Goal: Information Seeking & Learning: Check status

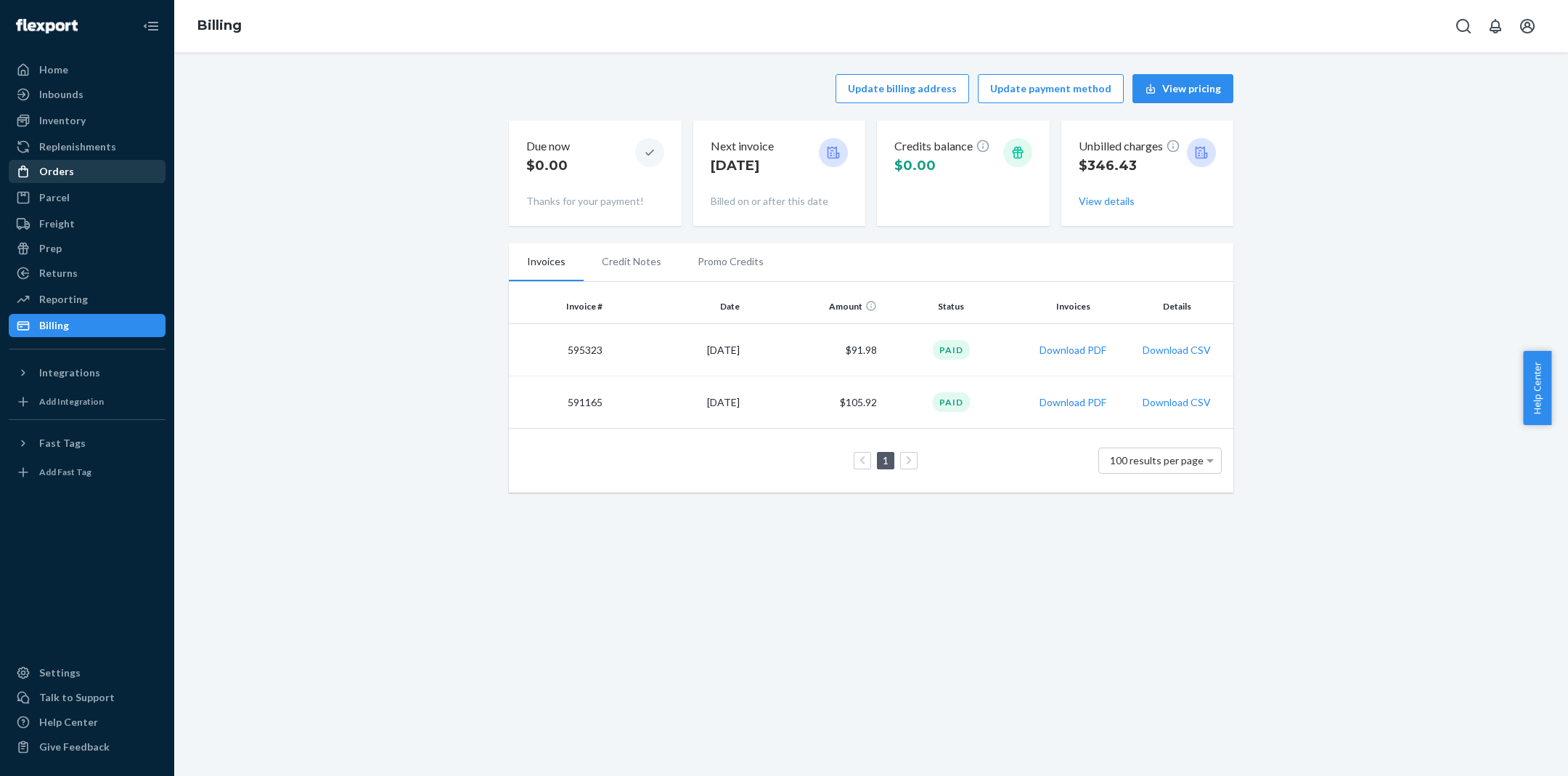
click at [108, 173] on div "Orders" at bounding box center [87, 171] width 154 height 21
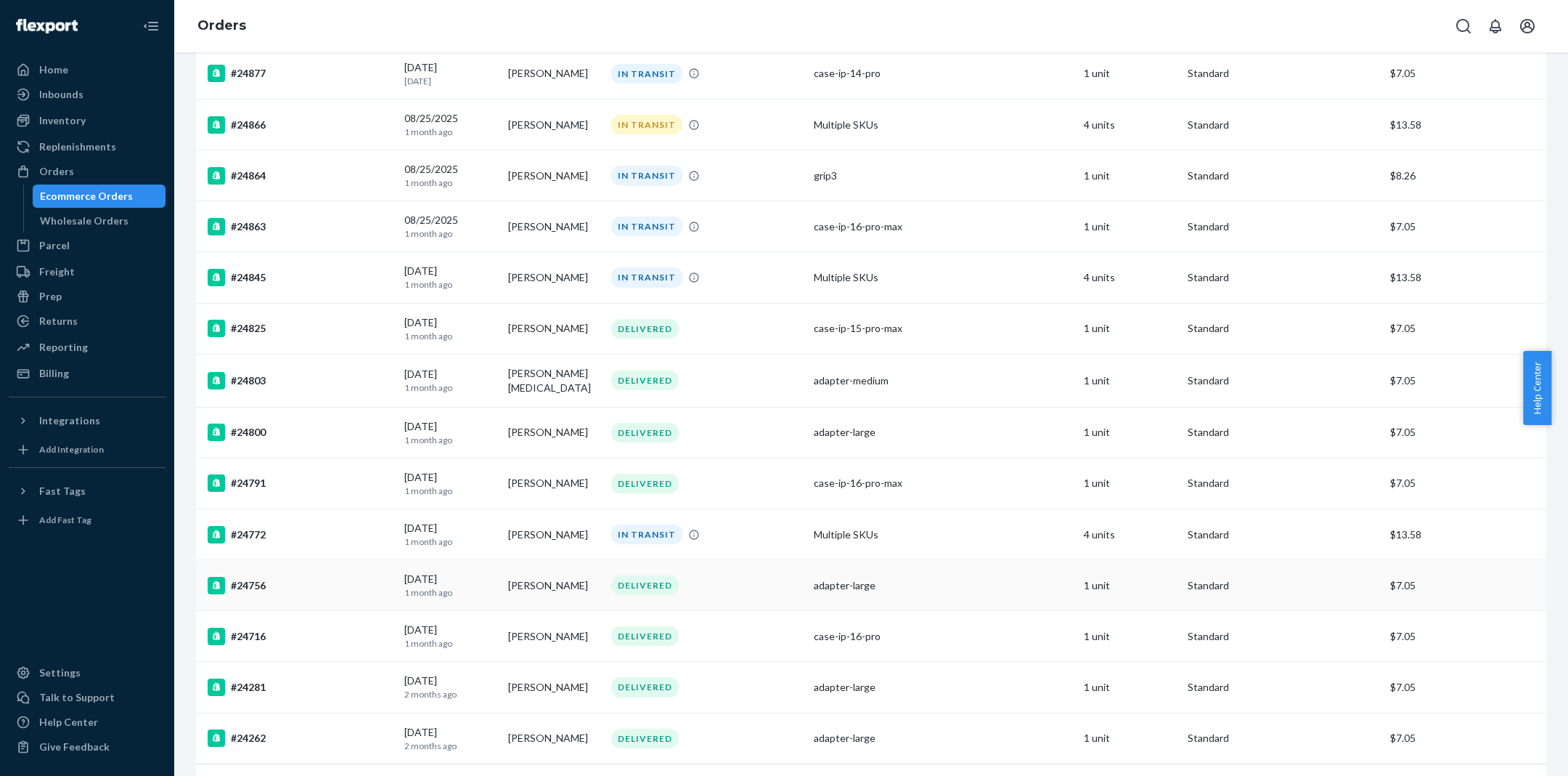
scroll to position [1804, 0]
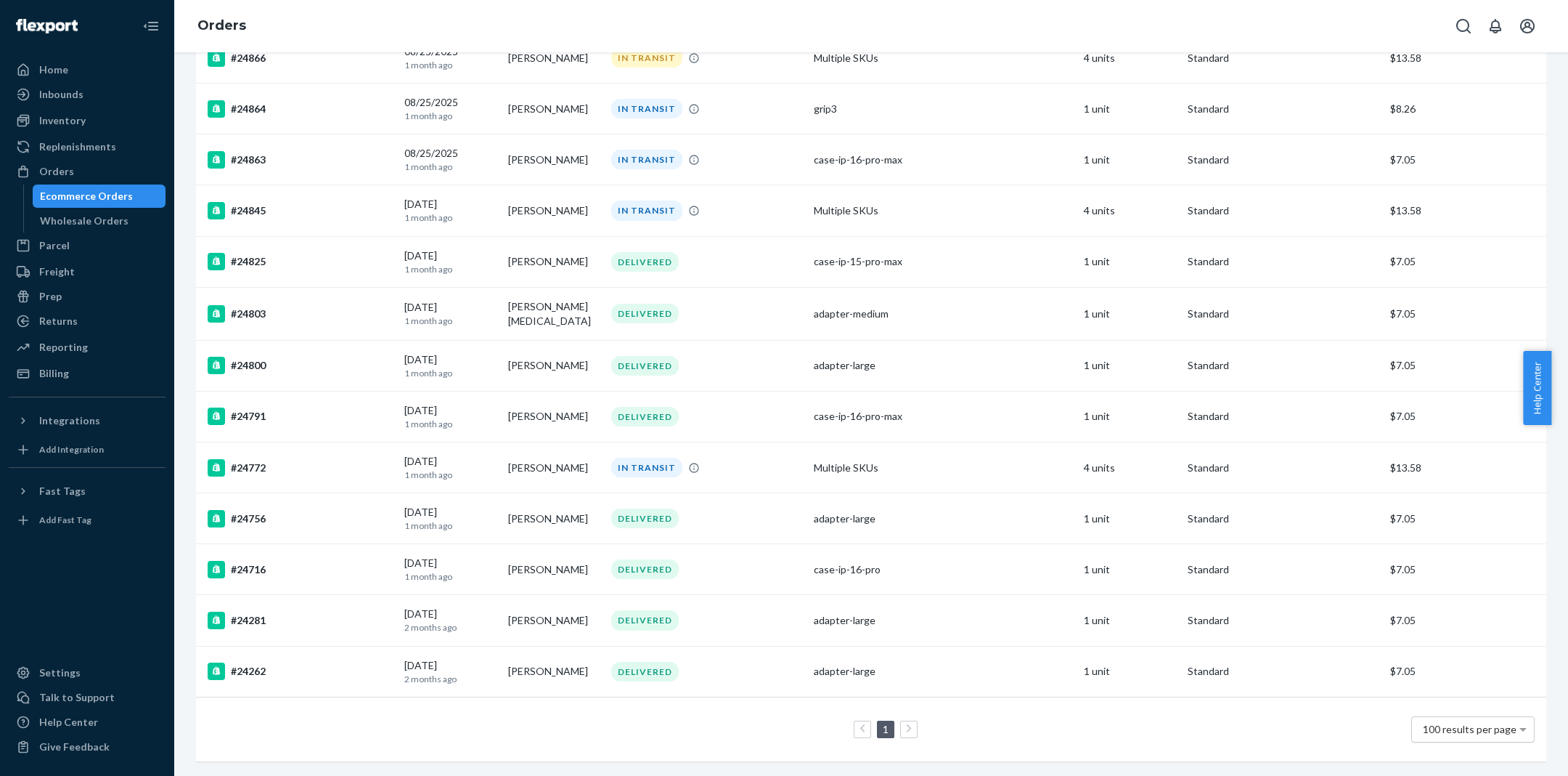
click at [1473, 724] on div "100 results per page" at bounding box center [1472, 729] width 122 height 25
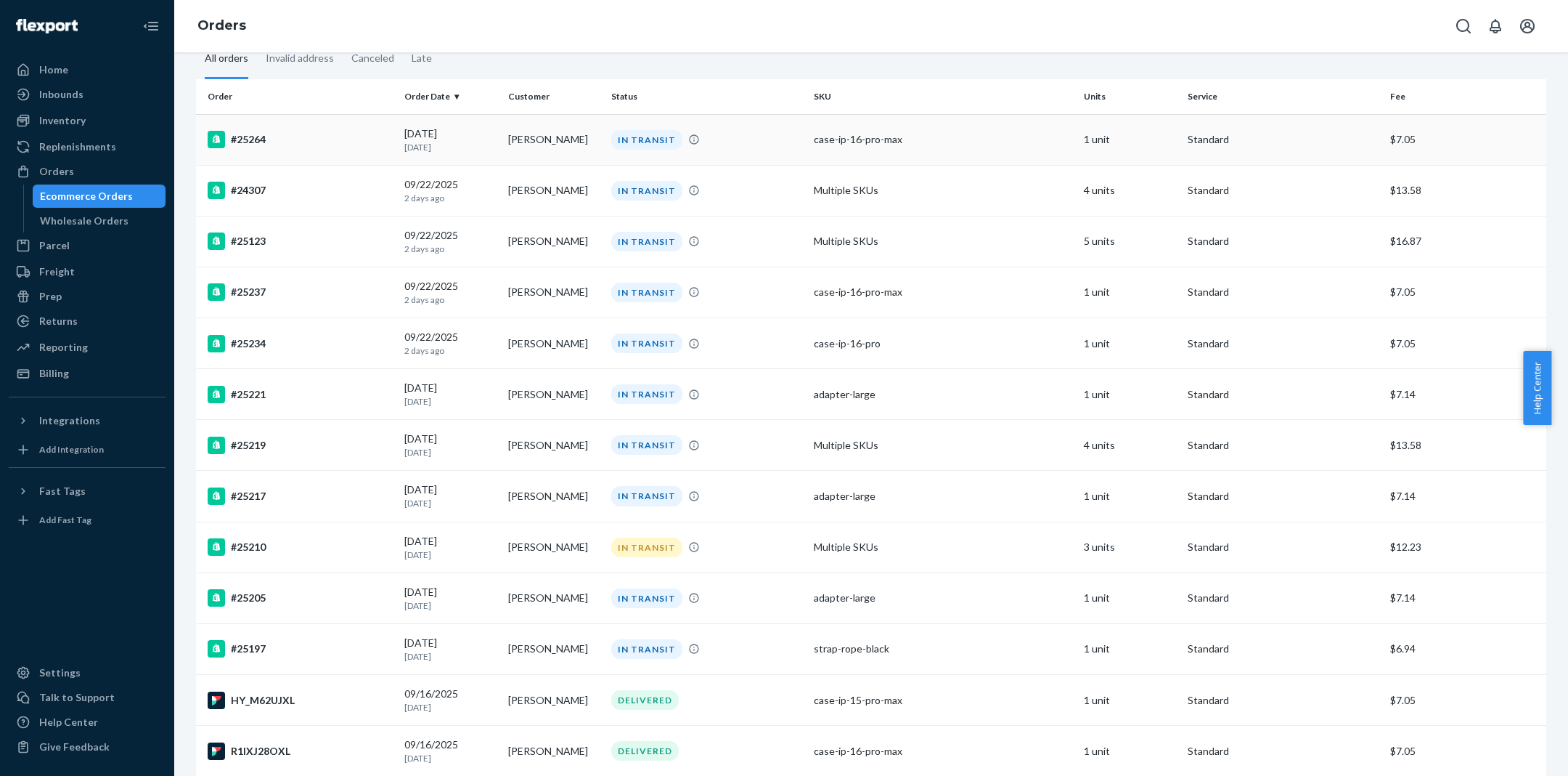
scroll to position [0, 0]
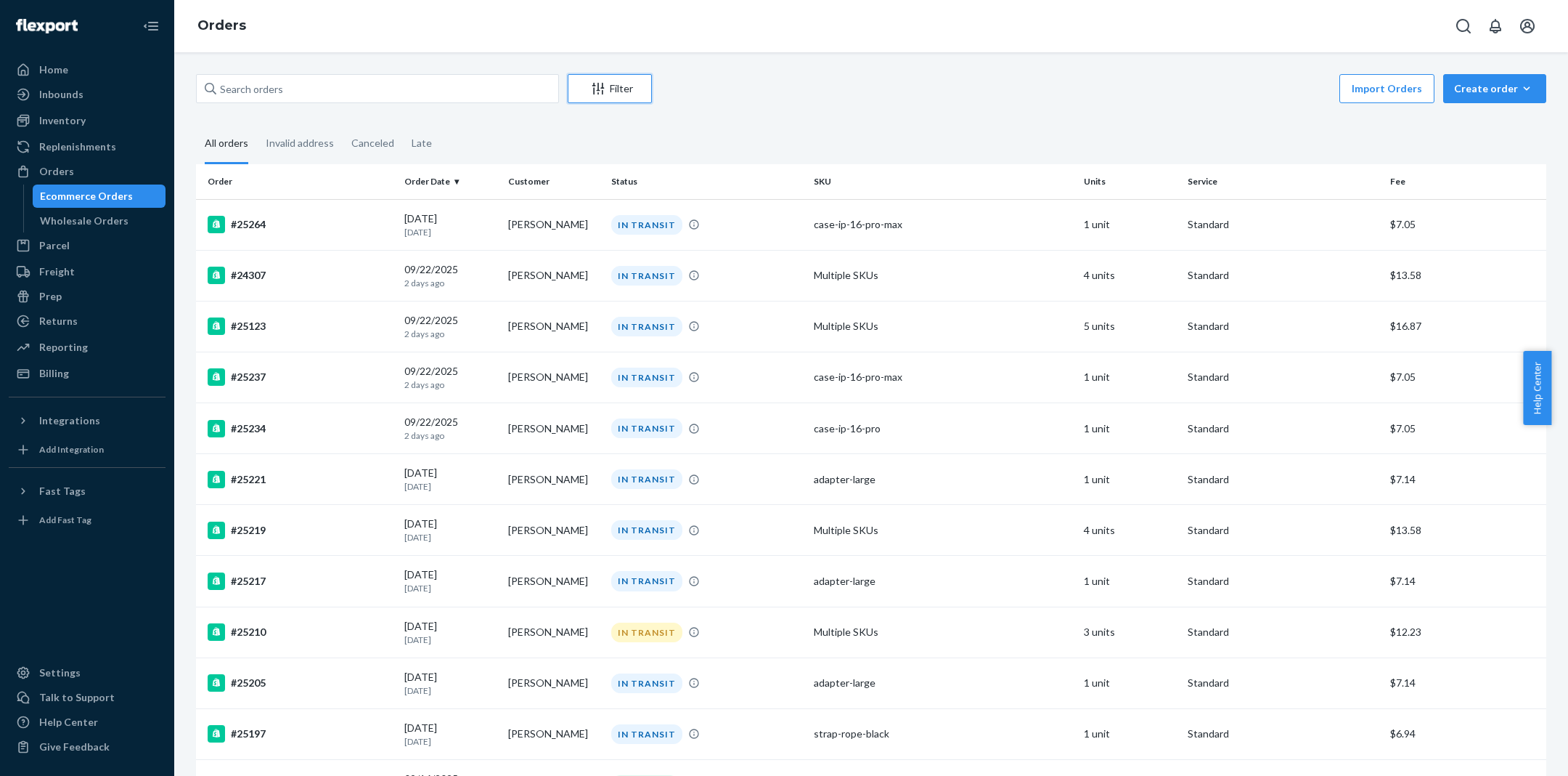
click at [614, 77] on button "Filter" at bounding box center [609, 89] width 84 height 29
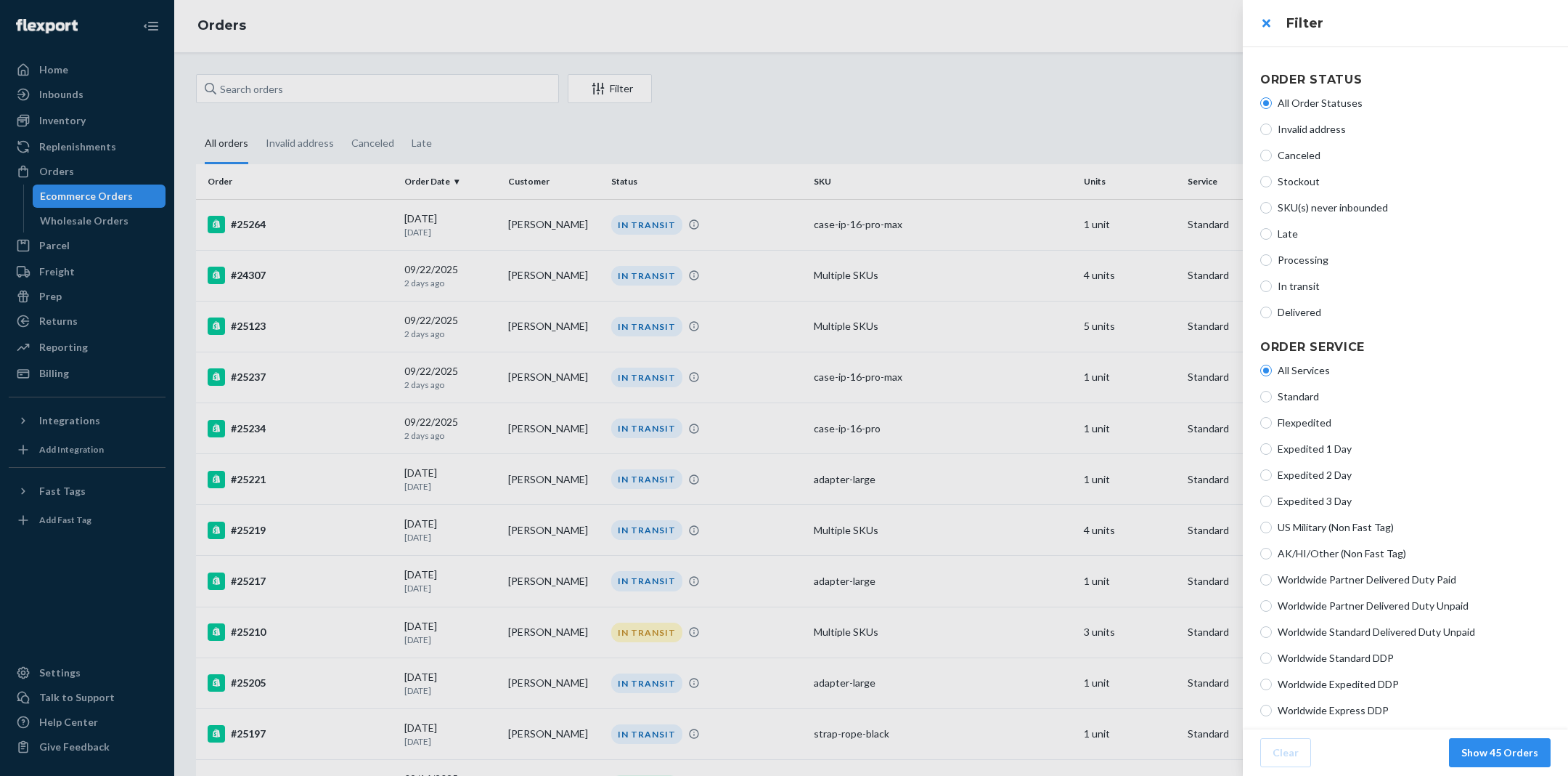
click at [1305, 255] on span "Processing" at bounding box center [1414, 260] width 273 height 14
click at [1272, 255] on input "Processing" at bounding box center [1265, 260] width 11 height 11
radio input "true"
radio input "false"
click at [1300, 282] on span "In transit" at bounding box center [1414, 285] width 273 height 14
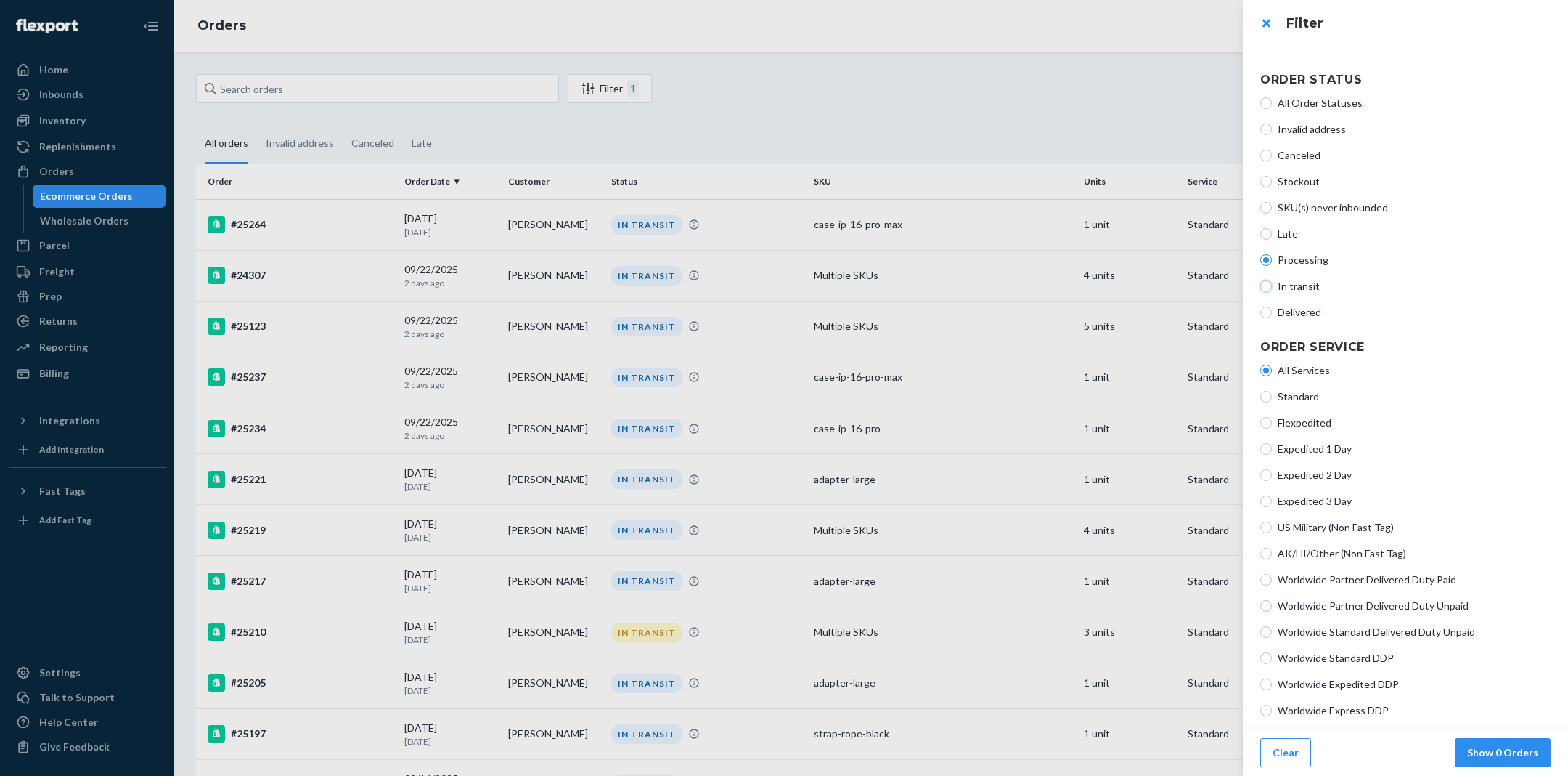
click at [1272, 282] on input "In transit" at bounding box center [1265, 285] width 11 height 11
radio input "true"
radio input "false"
click at [1274, 18] on button "close" at bounding box center [1266, 23] width 29 height 29
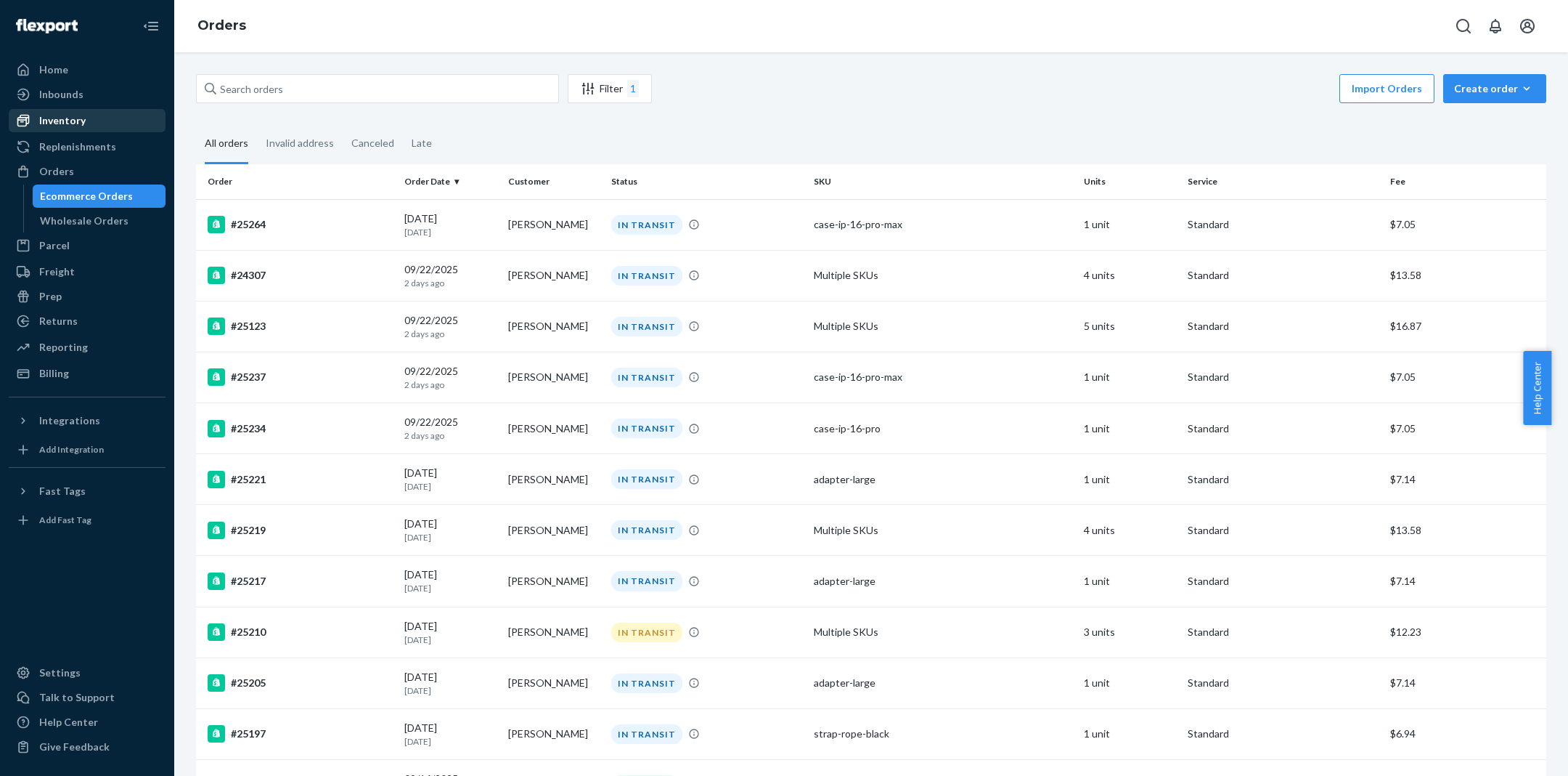
click at [144, 129] on div "Inventory" at bounding box center [87, 120] width 154 height 21
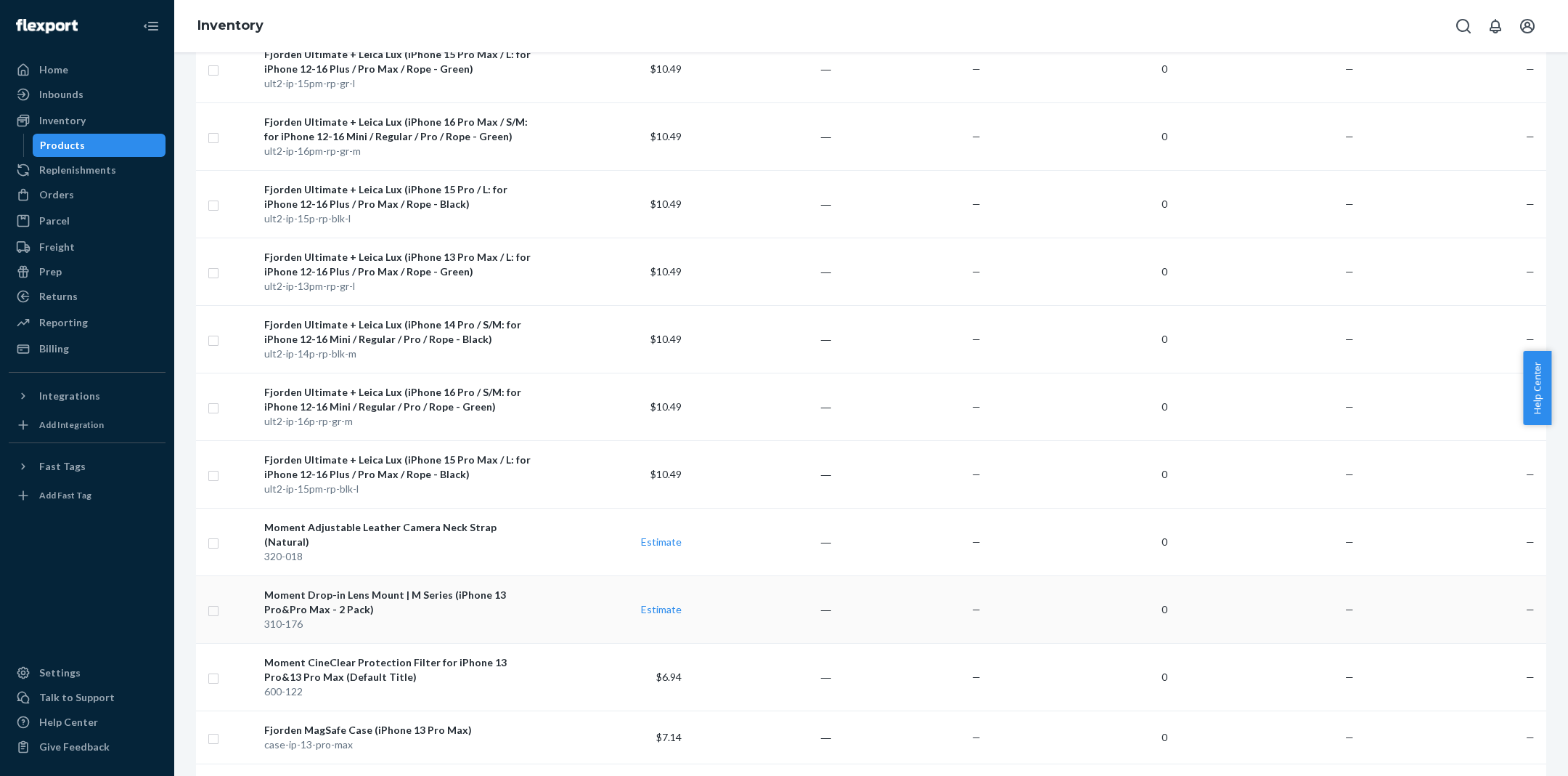
scroll to position [5738, 0]
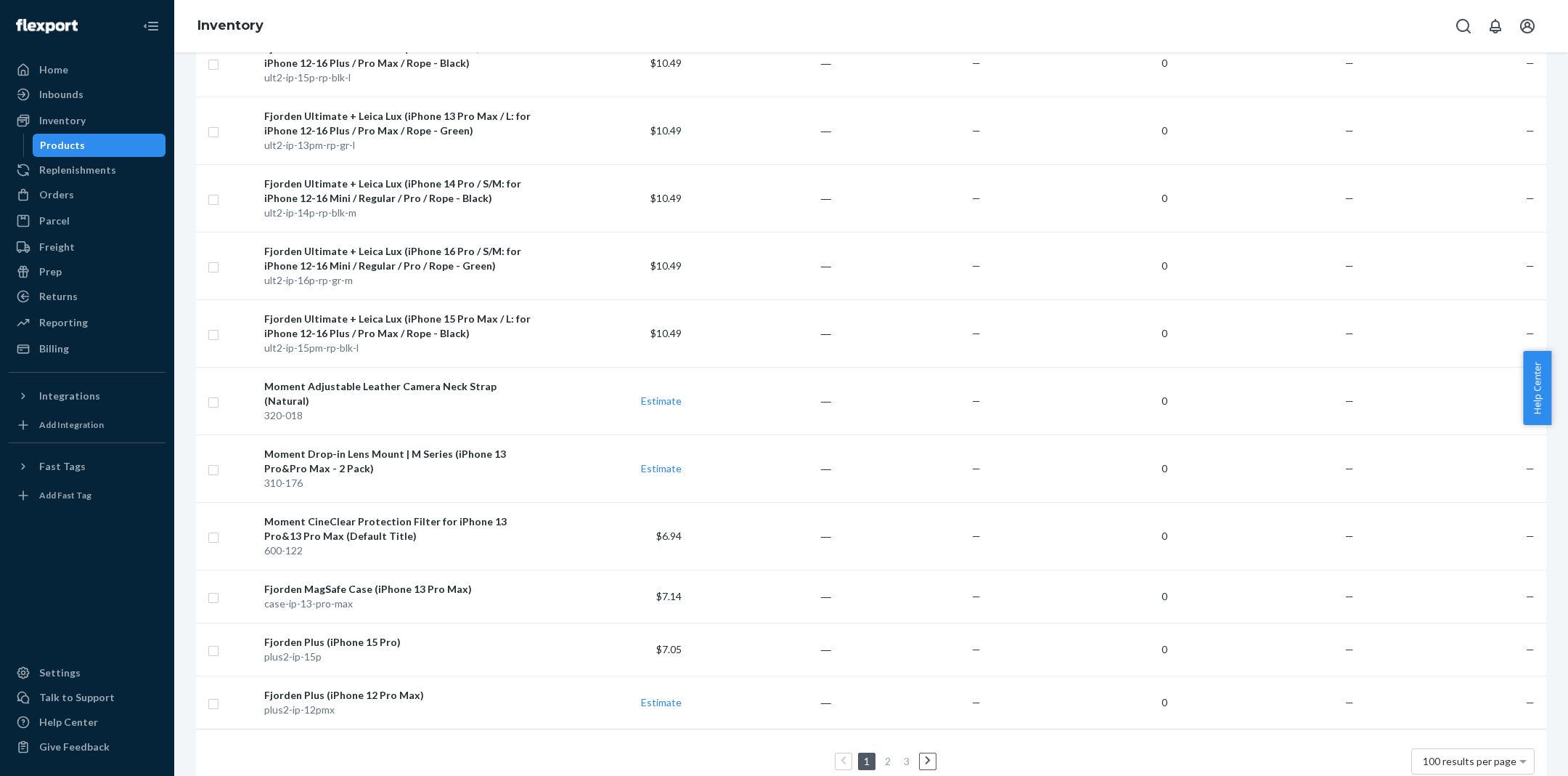
click at [926, 752] on link at bounding box center [927, 761] width 16 height 17
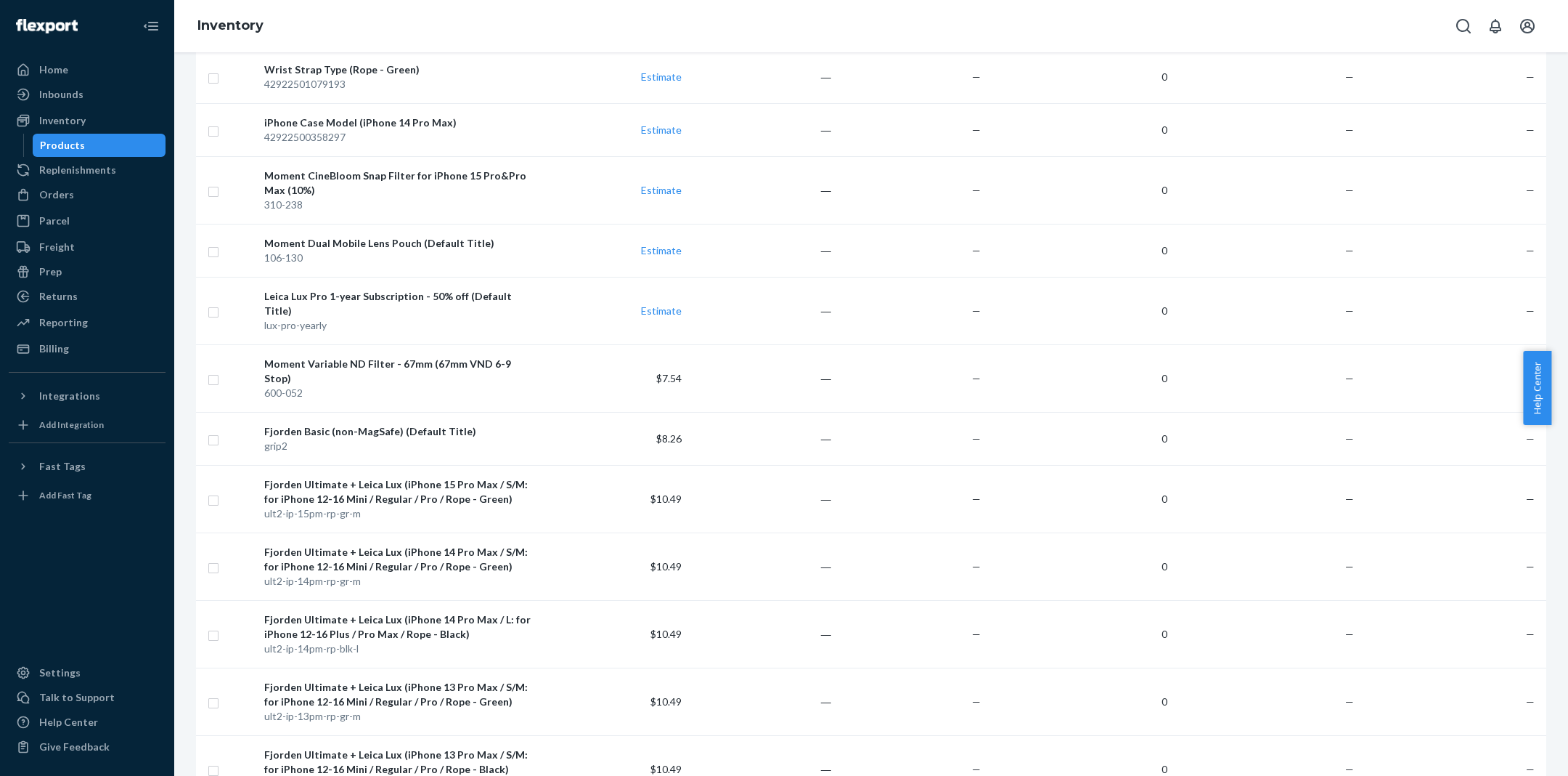
scroll to position [5913, 0]
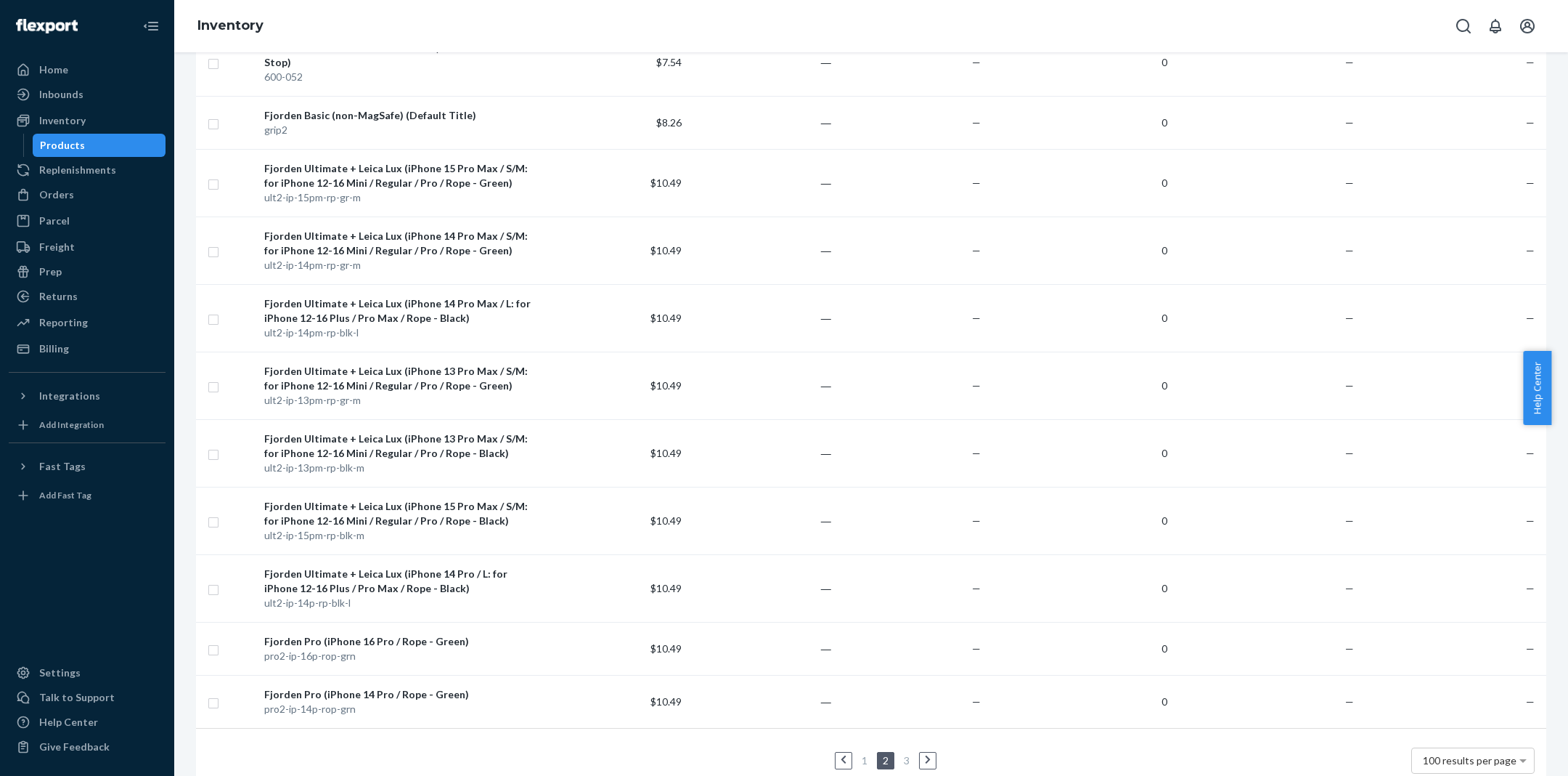
click at [920, 752] on link at bounding box center [927, 760] width 16 height 17
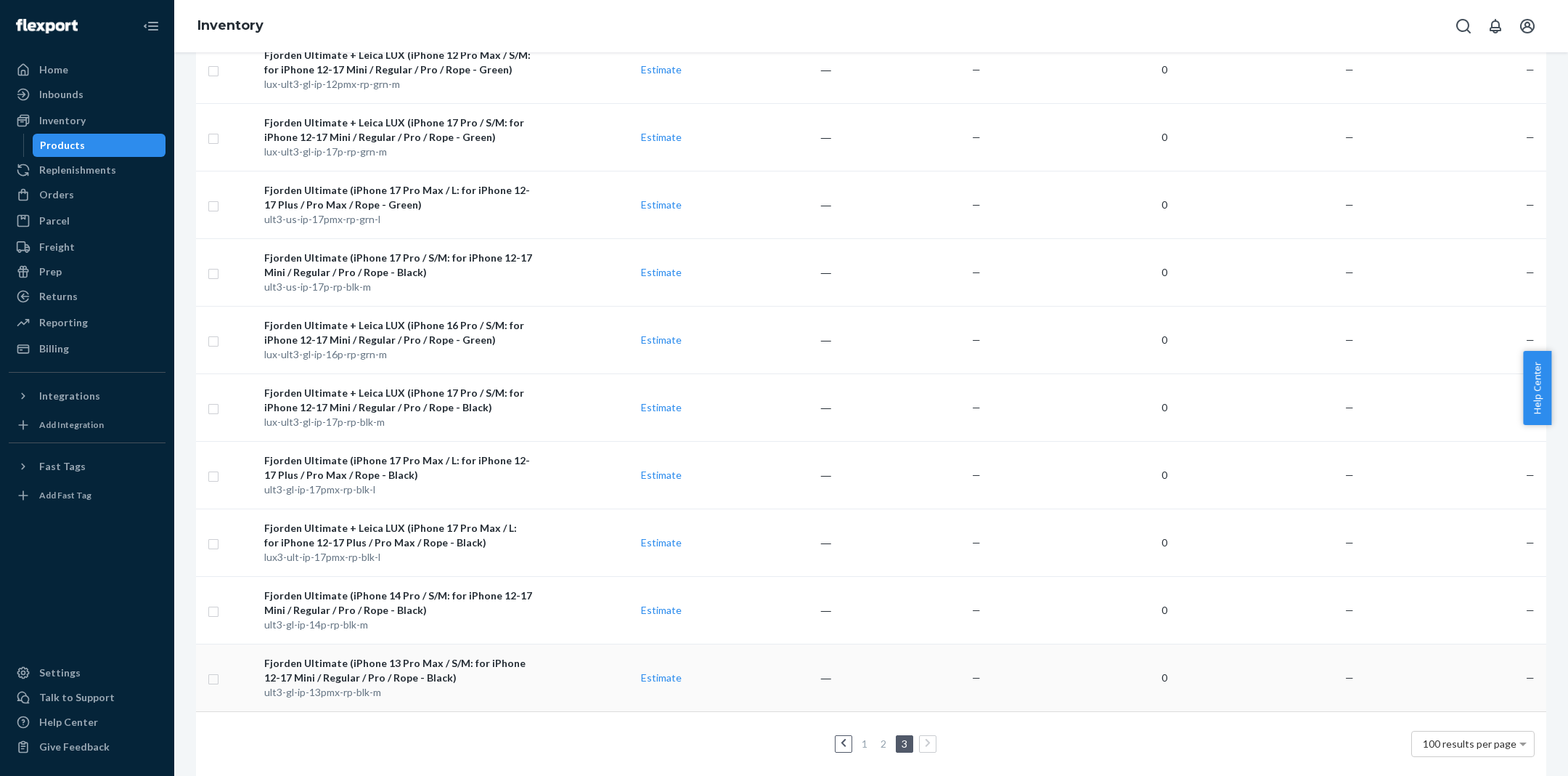
scroll to position [2036, 0]
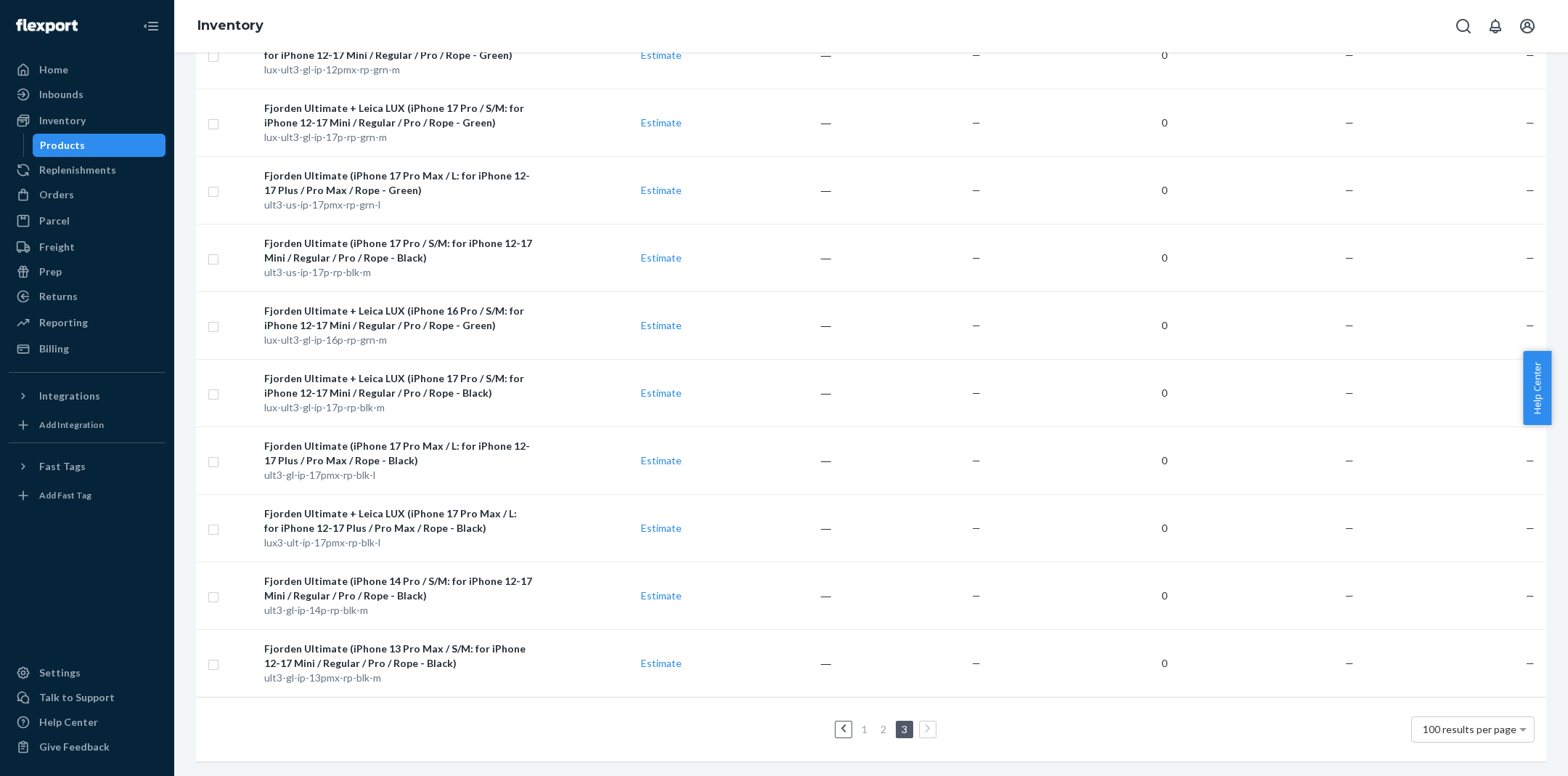
click at [841, 724] on icon at bounding box center [844, 728] width 7 height 10
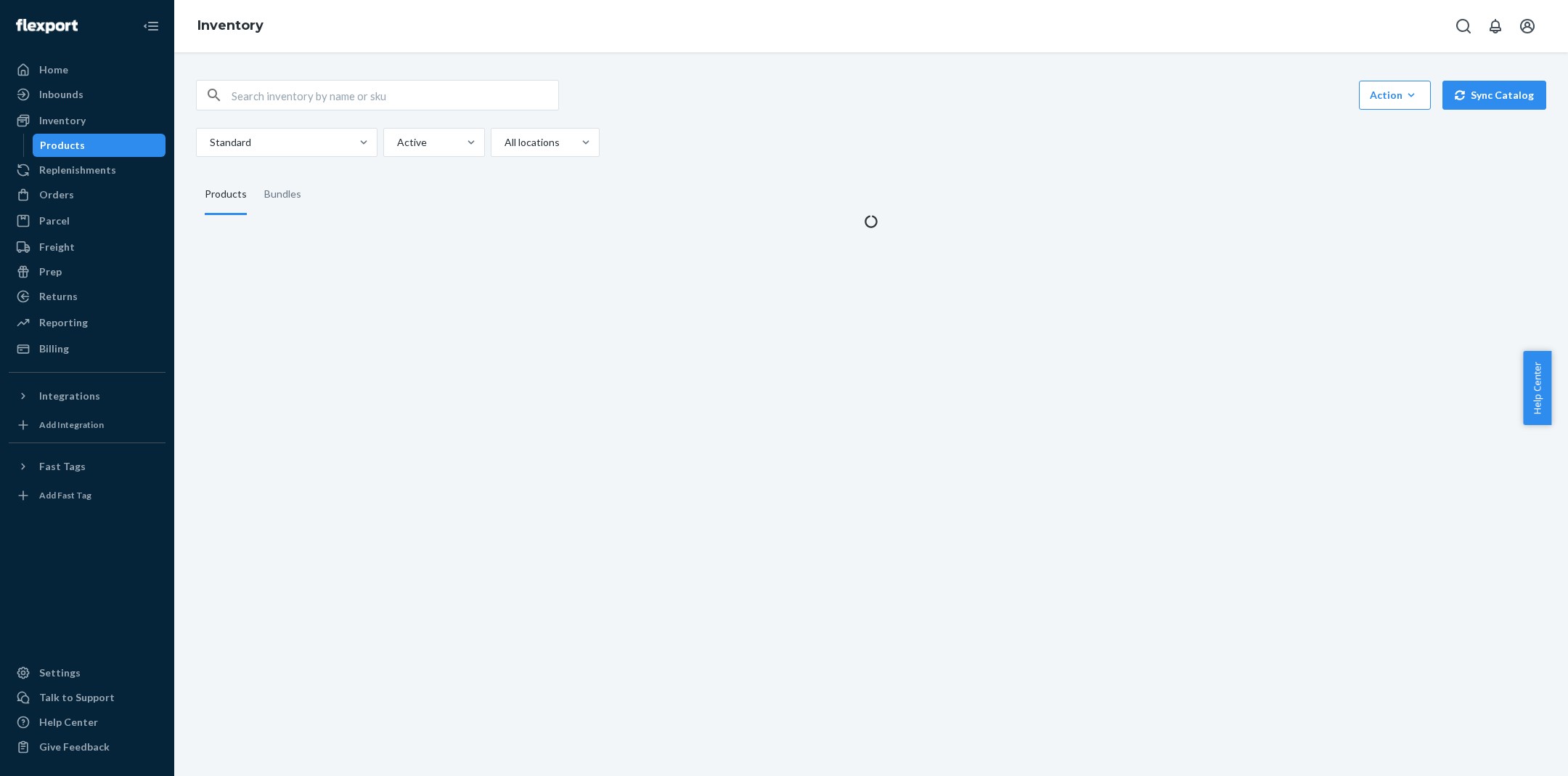
click at [855, 714] on div "Action Create product Create bundle Bulk create products Bulk update products B…" at bounding box center [871, 414] width 1393 height 724
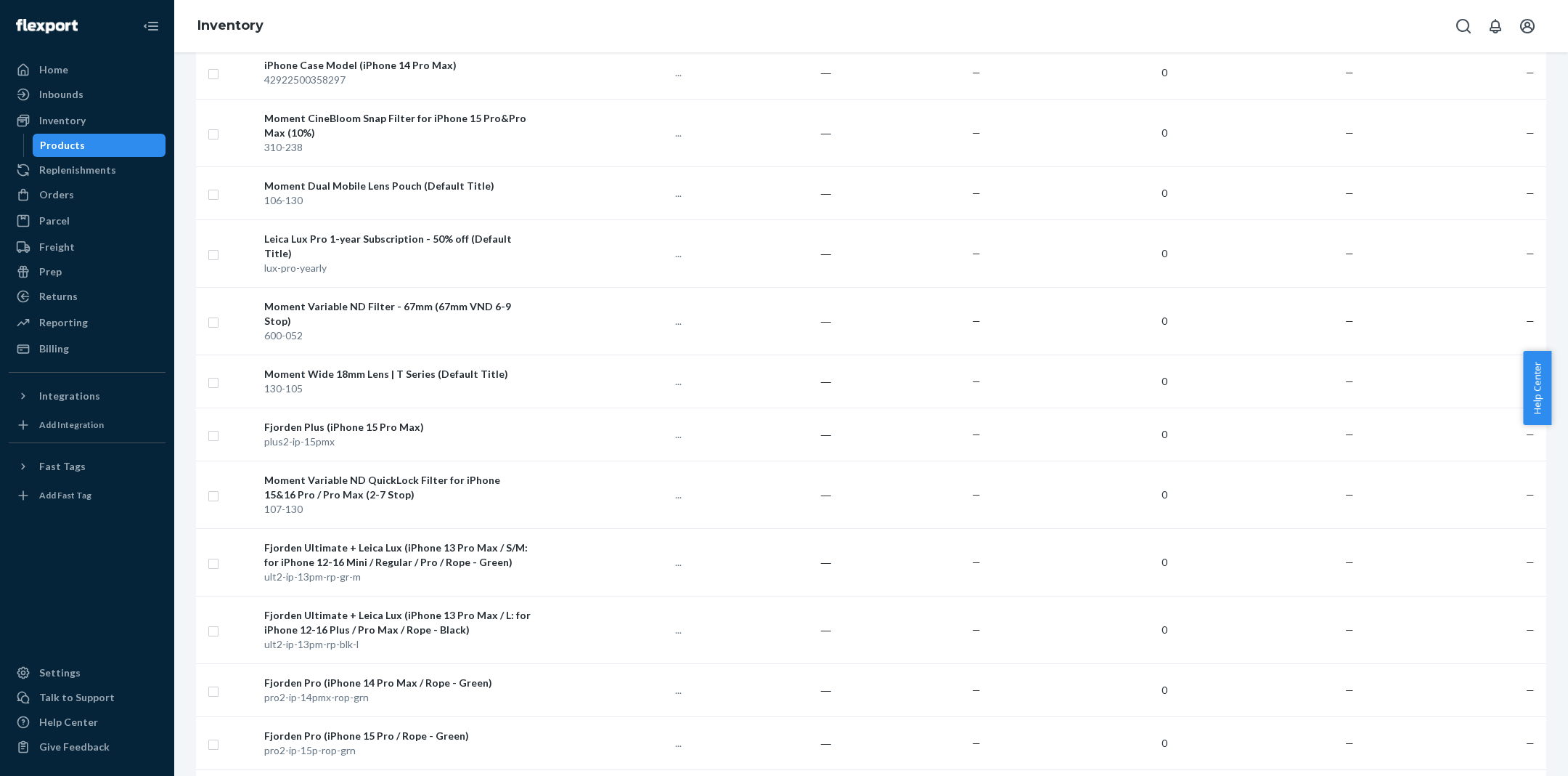
scroll to position [5840, 0]
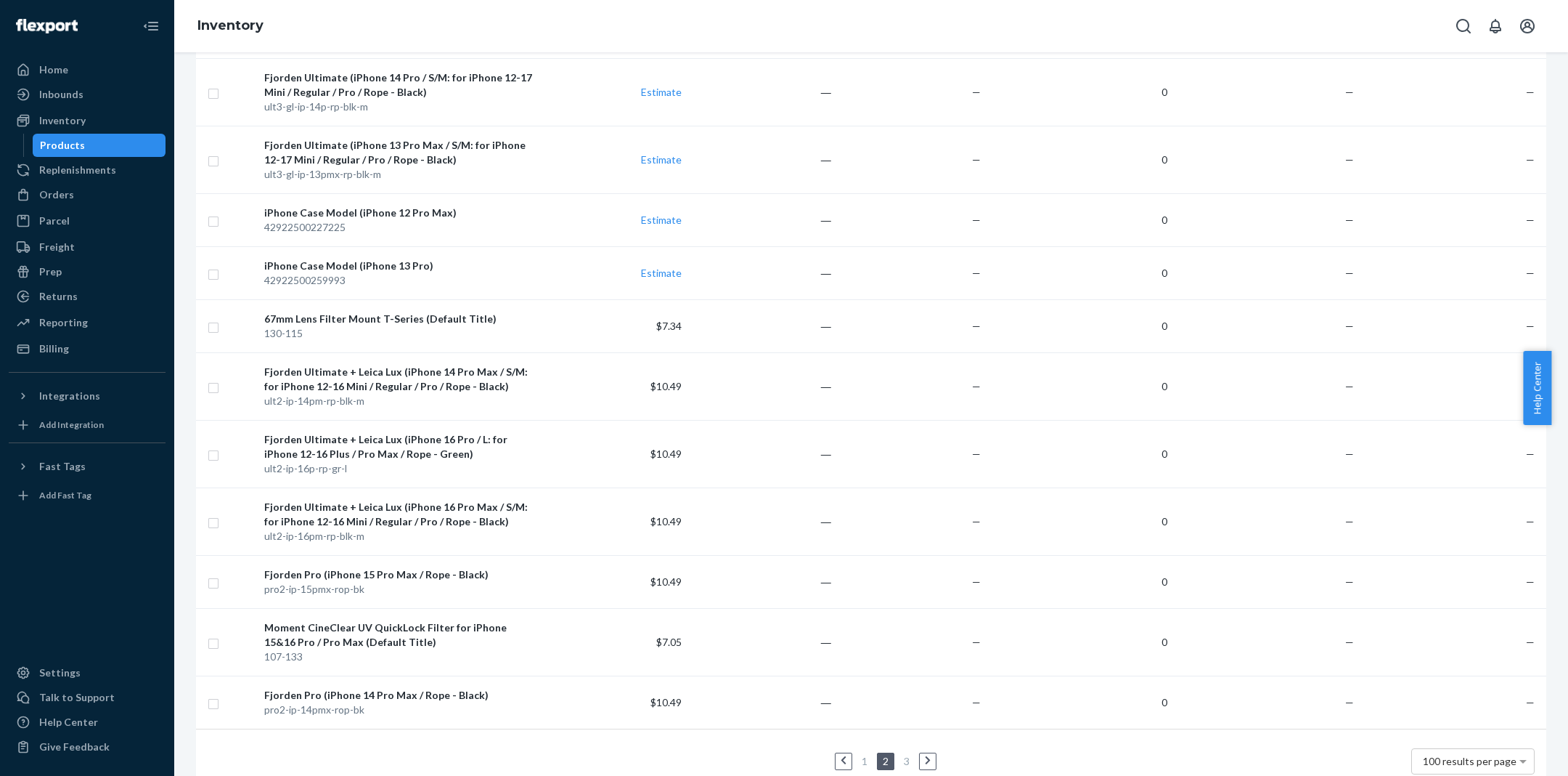
click at [836, 752] on link at bounding box center [843, 761] width 16 height 17
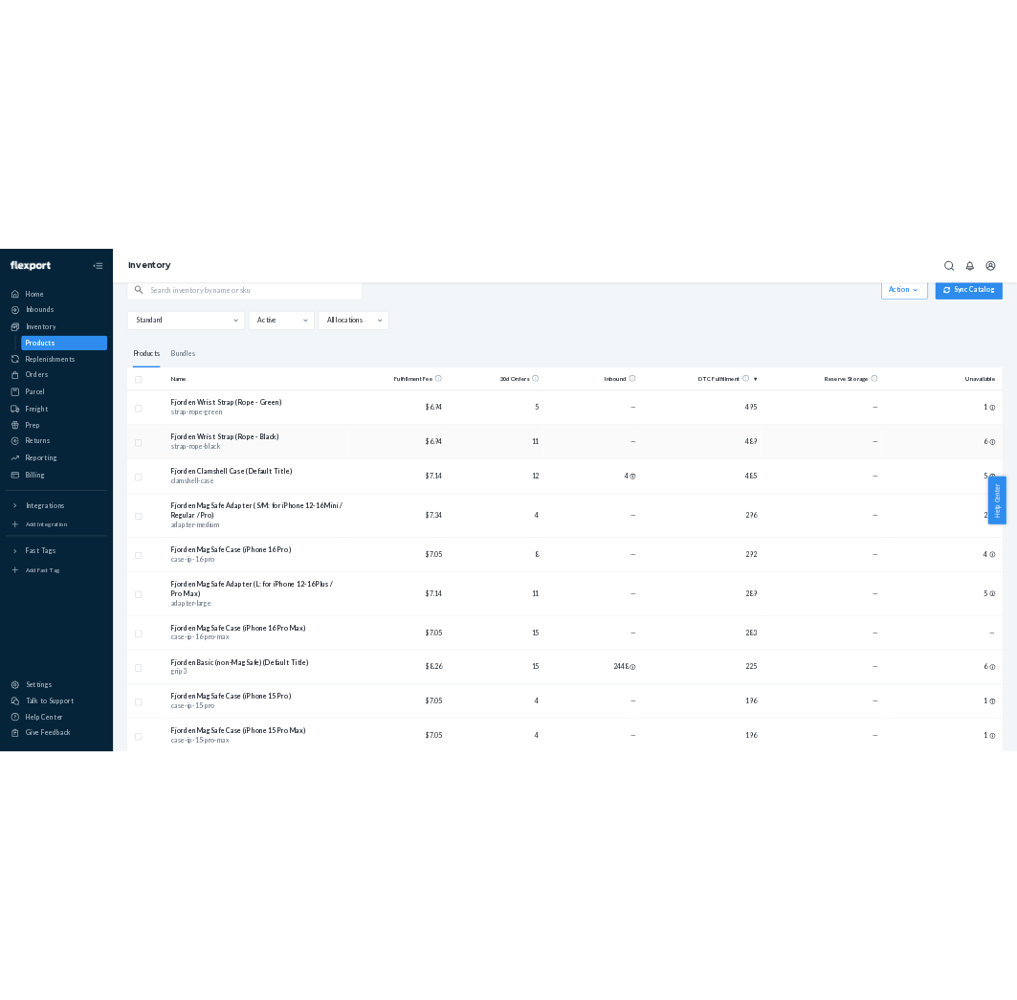
scroll to position [0, 0]
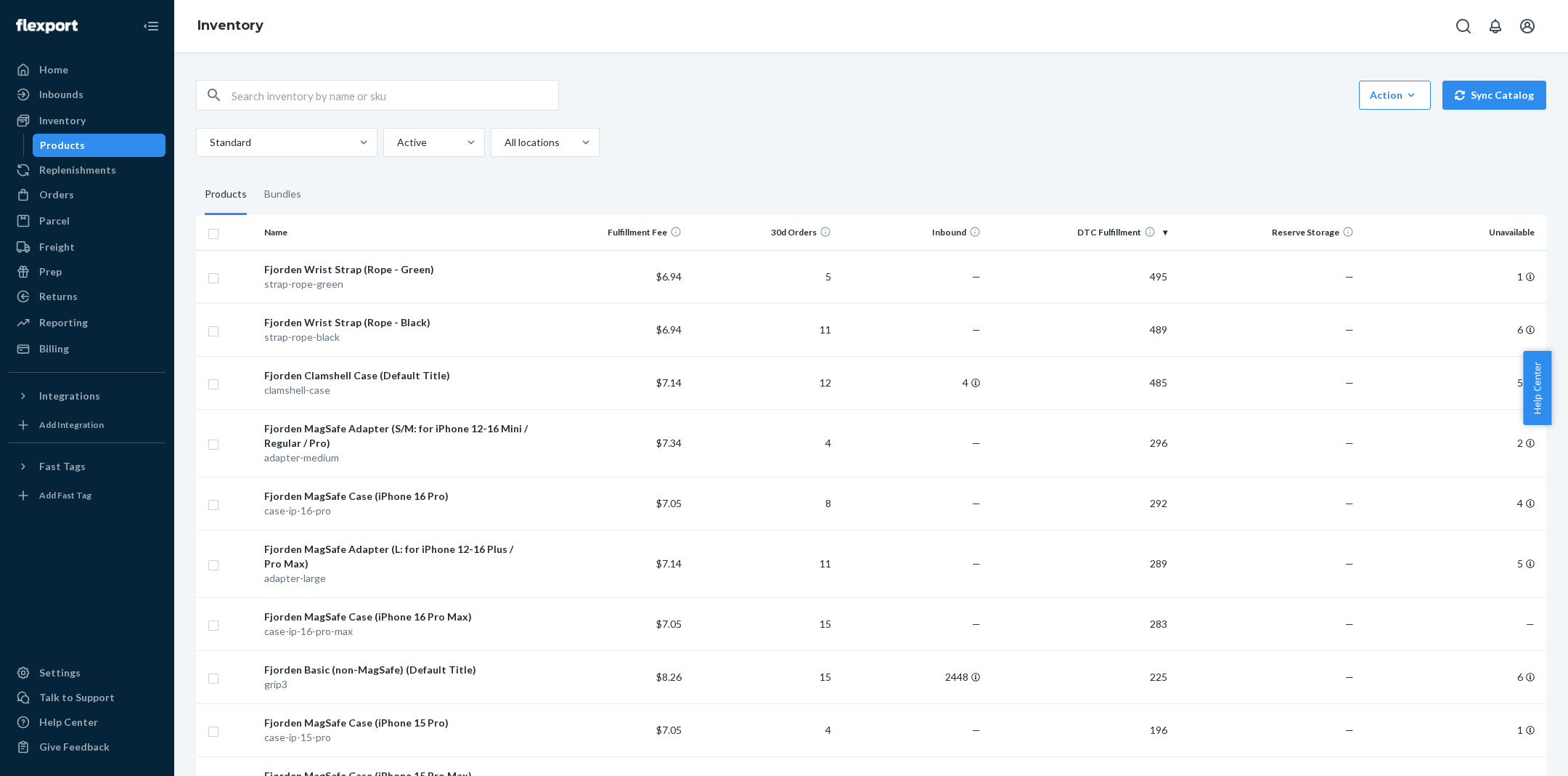
click at [420, 82] on input "text" at bounding box center [395, 95] width 326 height 29
type input "carrying case"
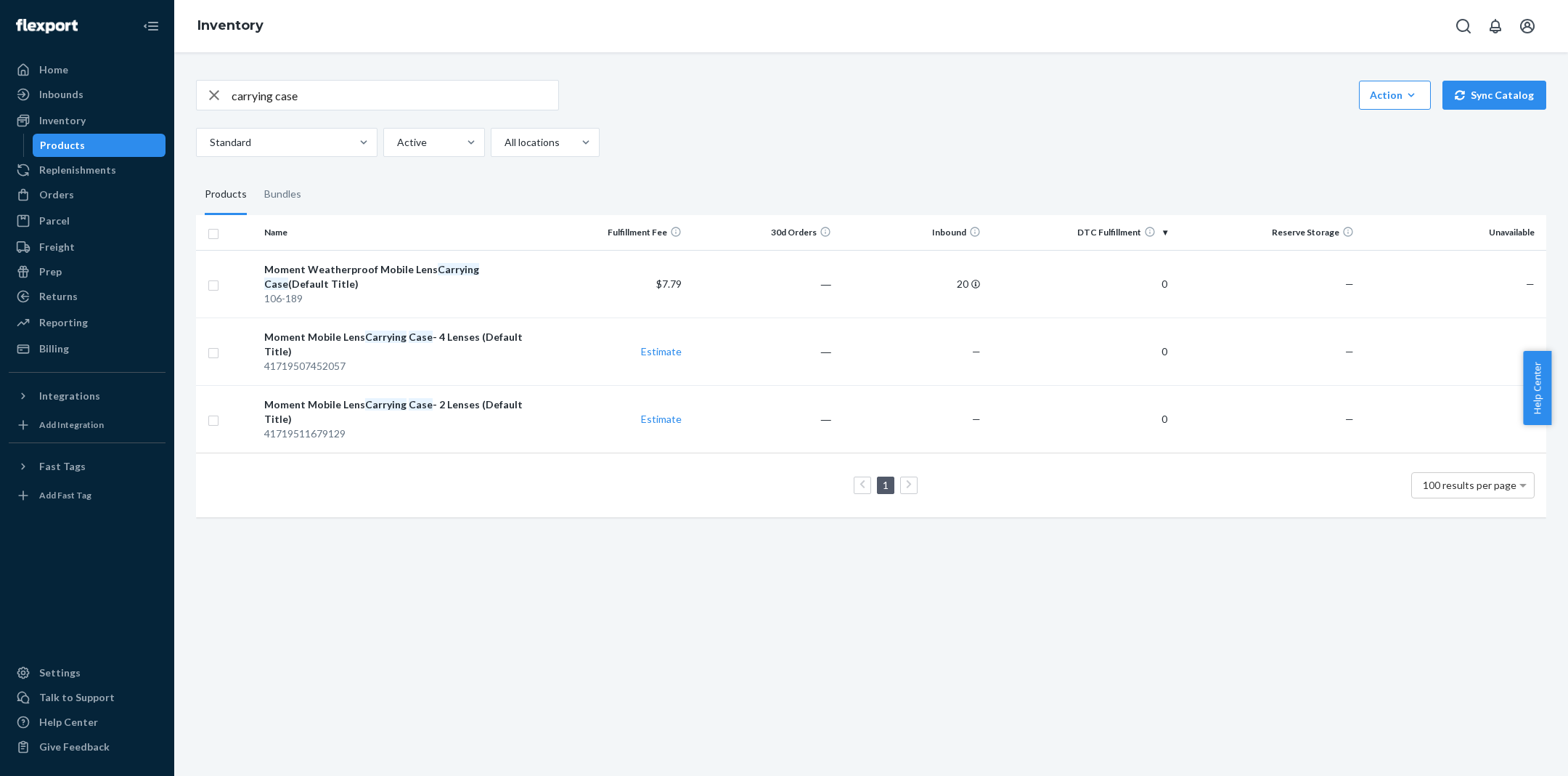
click at [291, 94] on input "carrying case" at bounding box center [395, 95] width 326 height 29
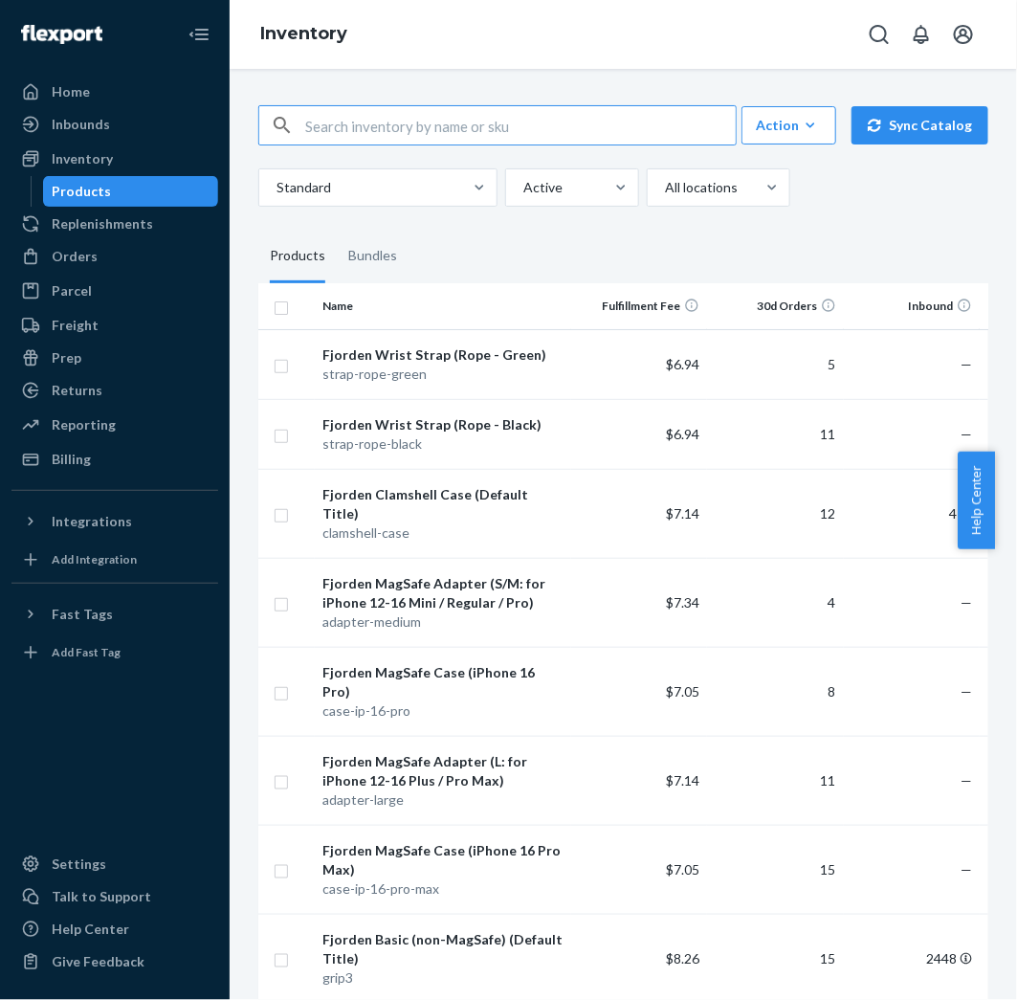
click at [354, 137] on input "text" at bounding box center [520, 125] width 430 height 38
type input "lens"
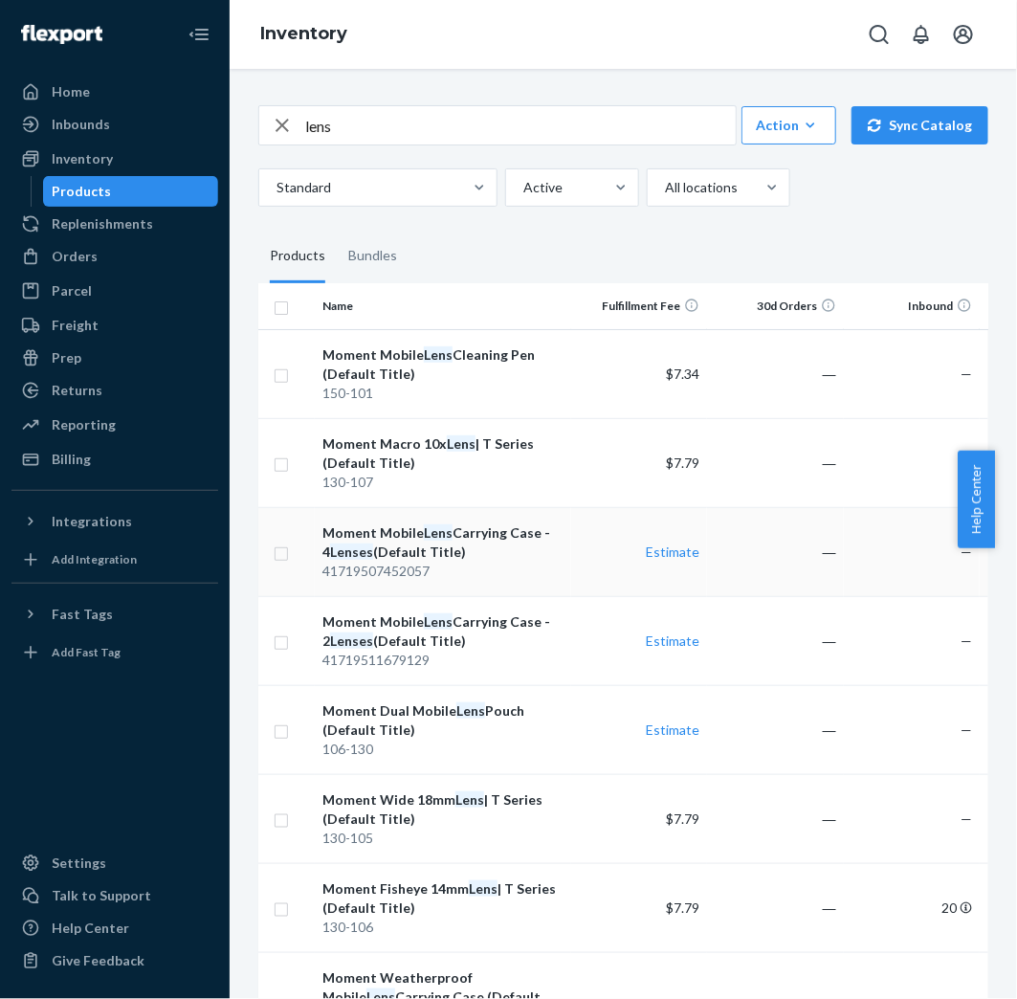
click at [952, 559] on td "—" at bounding box center [912, 551] width 137 height 89
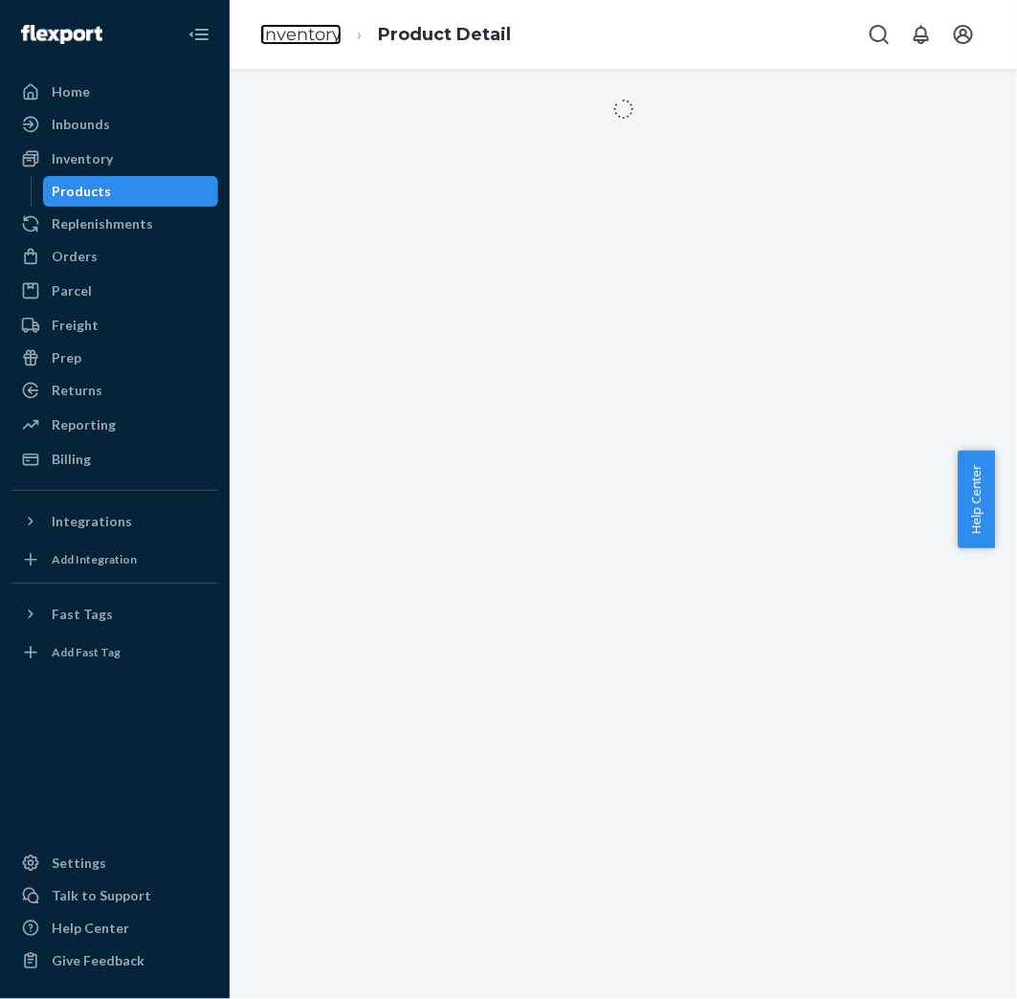
click at [297, 32] on link "Inventory" at bounding box center [300, 34] width 81 height 21
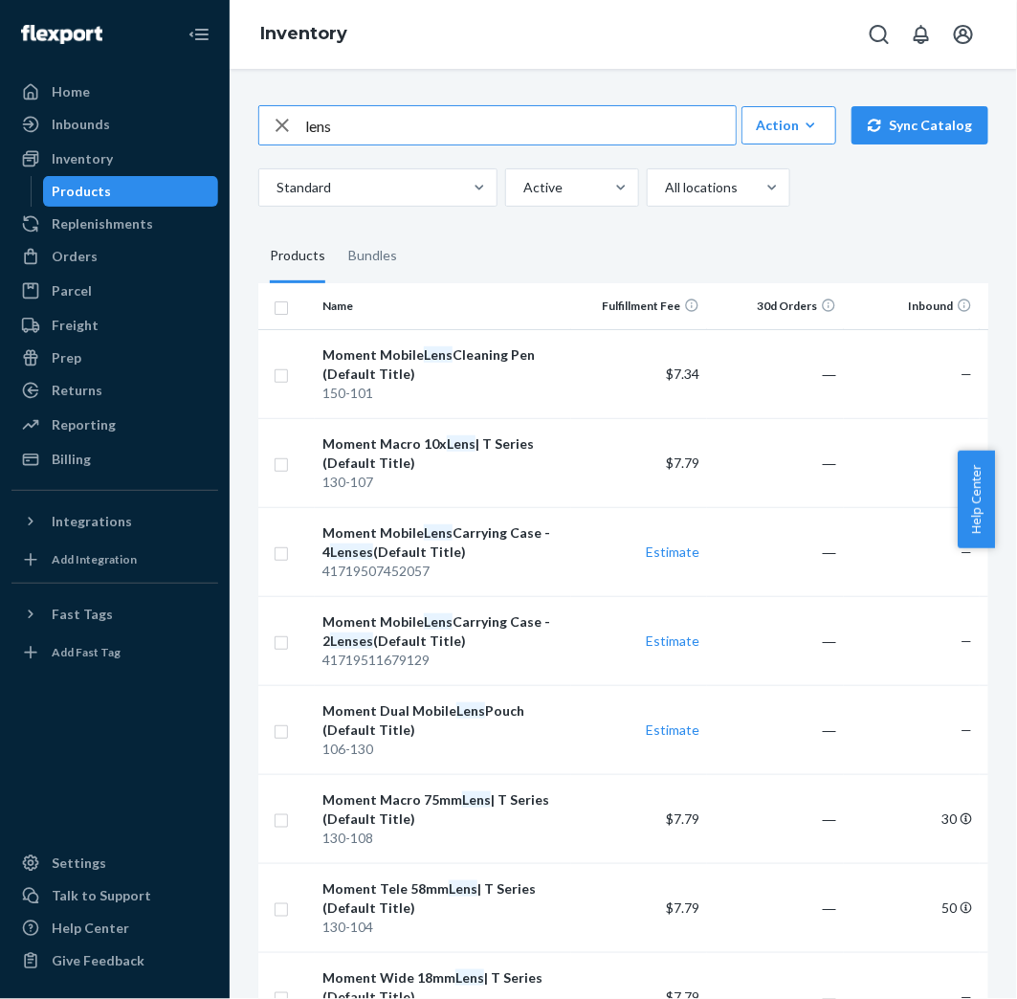
click at [278, 144] on icon "button" at bounding box center [282, 125] width 23 height 38
click at [519, 144] on input "text" at bounding box center [520, 125] width 430 height 38
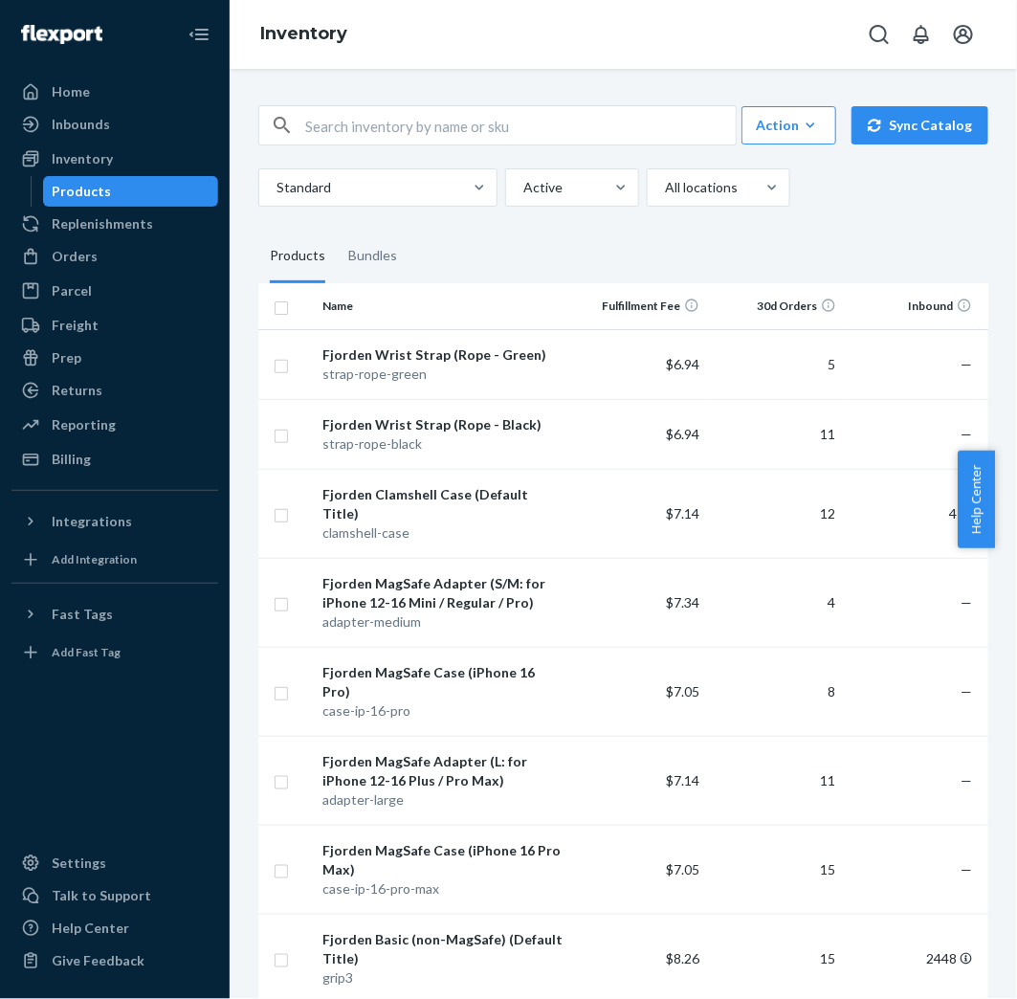
click at [345, 145] on div "Action Create product Create bundle Bulk create products Bulk update products B…" at bounding box center [623, 125] width 730 height 40
click at [350, 144] on input "text" at bounding box center [520, 125] width 430 height 38
type input "quicklock"
